Goal: Information Seeking & Learning: Check status

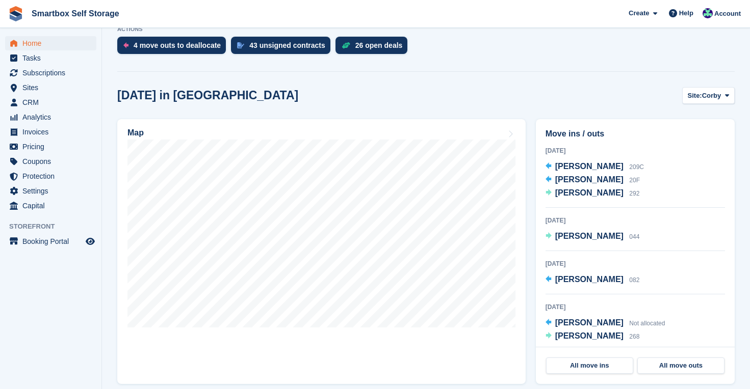
scroll to position [220, 0]
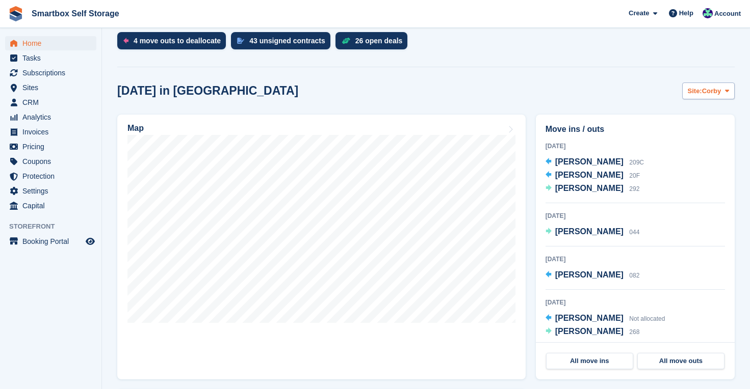
click at [713, 87] on span "Corby" at bounding box center [711, 91] width 19 height 10
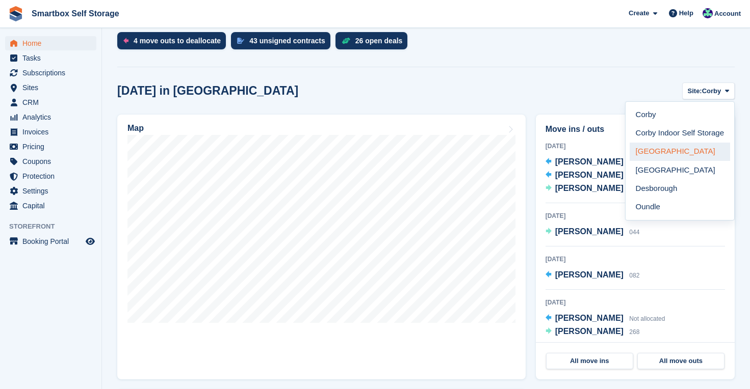
click at [667, 152] on link "[GEOGRAPHIC_DATA]" at bounding box center [679, 152] width 100 height 18
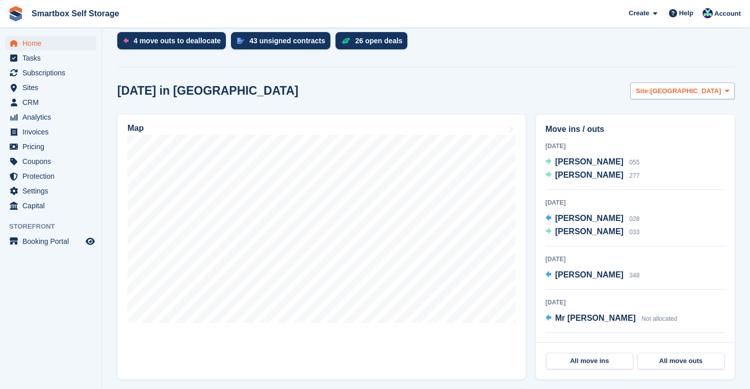
click at [720, 92] on span "[GEOGRAPHIC_DATA]" at bounding box center [685, 91] width 71 height 10
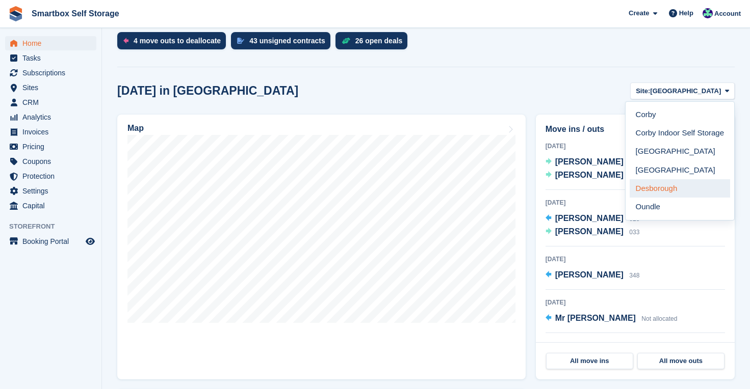
click at [664, 187] on link "Desborough" at bounding box center [679, 188] width 100 height 18
click at [647, 189] on link "Desborough" at bounding box center [679, 188] width 100 height 18
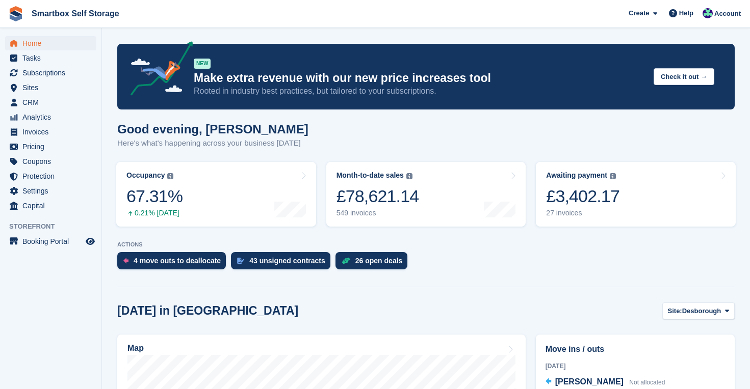
scroll to position [0, 0]
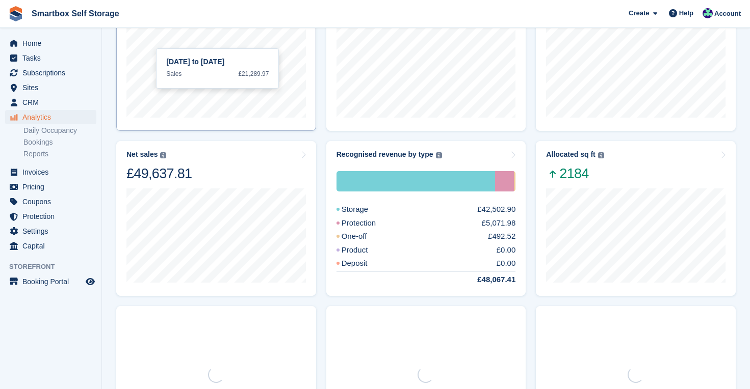
scroll to position [130, 0]
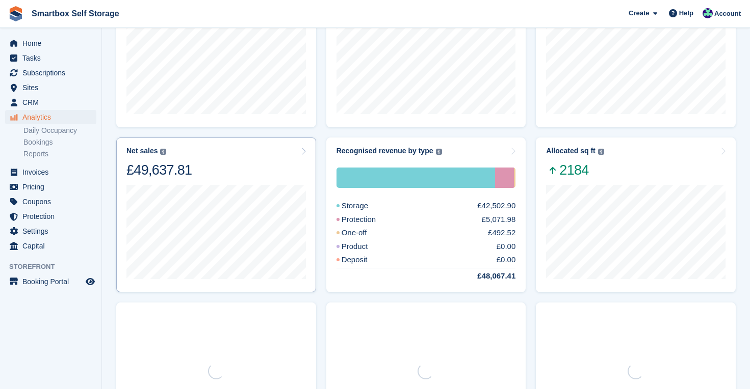
click at [216, 169] on div "Net sales The sum of all finalised invoices, after discount and excluding tax. …" at bounding box center [215, 163] width 179 height 32
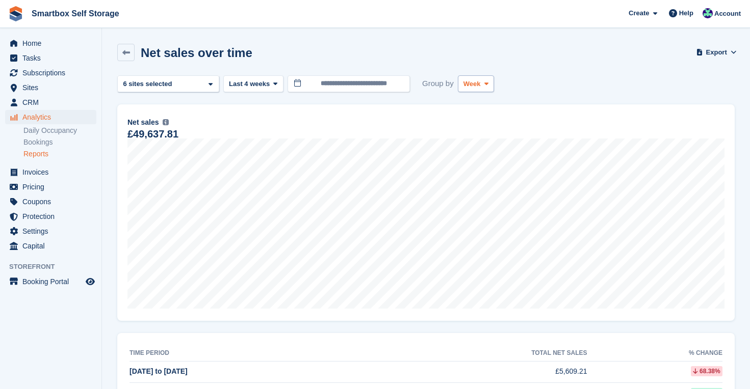
click at [486, 83] on icon at bounding box center [486, 84] width 4 height 7
click at [481, 149] on link "Month" at bounding box center [506, 145] width 89 height 18
click at [276, 87] on div at bounding box center [492, 312] width 750 height 475
click at [275, 84] on div at bounding box center [492, 312] width 750 height 475
click at [273, 85] on span at bounding box center [275, 83] width 8 height 8
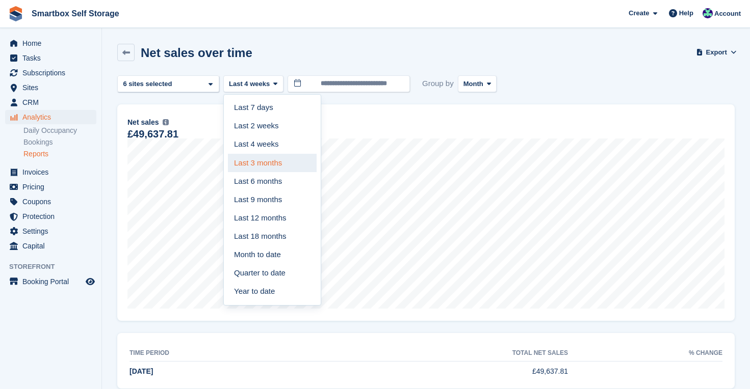
click at [277, 159] on link "Last 3 months" at bounding box center [272, 163] width 89 height 18
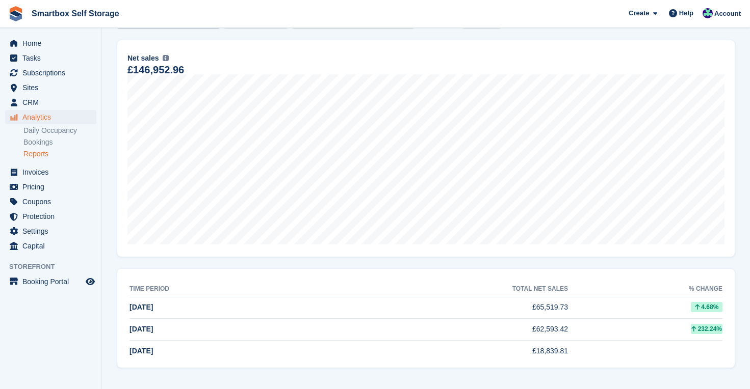
scroll to position [64, 0]
click at [28, 44] on span "Home" at bounding box center [52, 43] width 61 height 14
